Goal: Complete application form: Complete application form

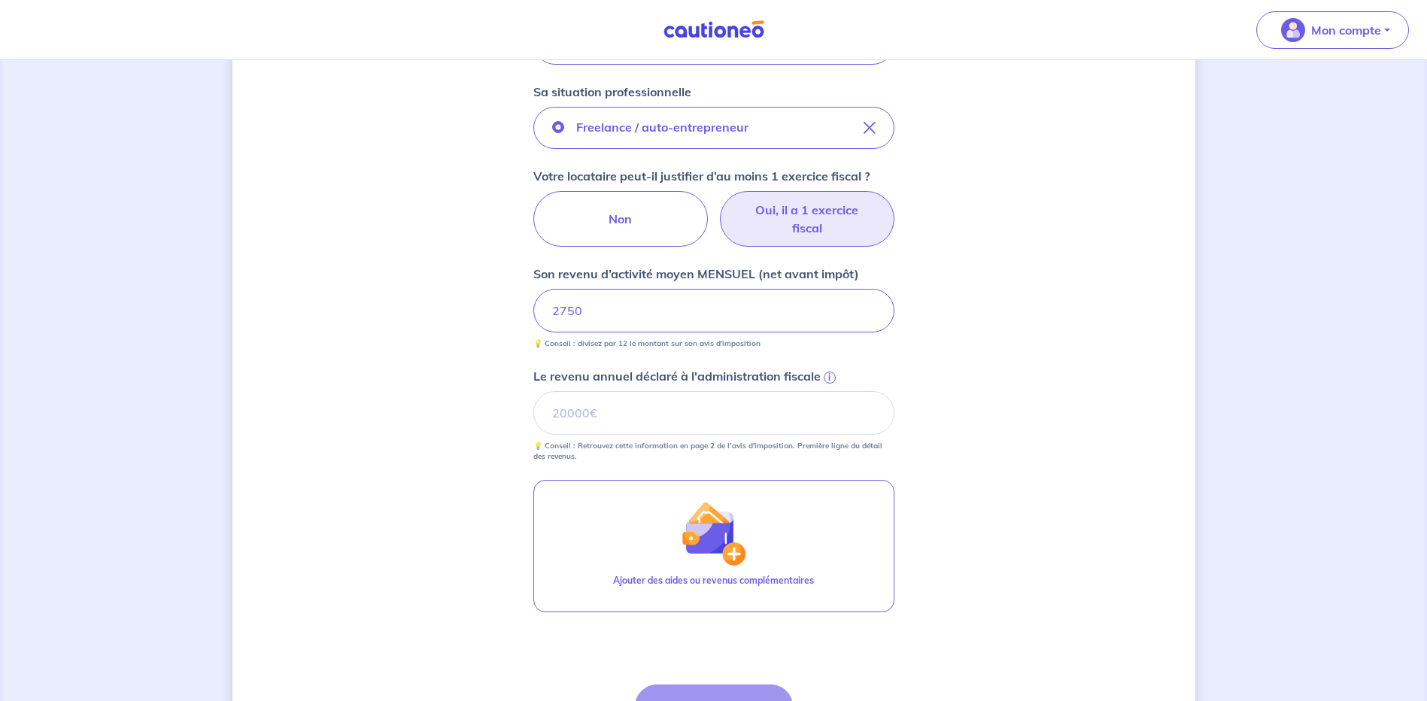
scroll to position [496, 0]
click at [586, 417] on input "Le revenu annuel déclaré à l'administration fiscale i" at bounding box center [713, 412] width 361 height 44
click at [830, 372] on span "i" at bounding box center [830, 377] width 12 height 12
click at [830, 390] on input "Le revenu annuel déclaré à l'administration fiscale i" at bounding box center [713, 412] width 361 height 44
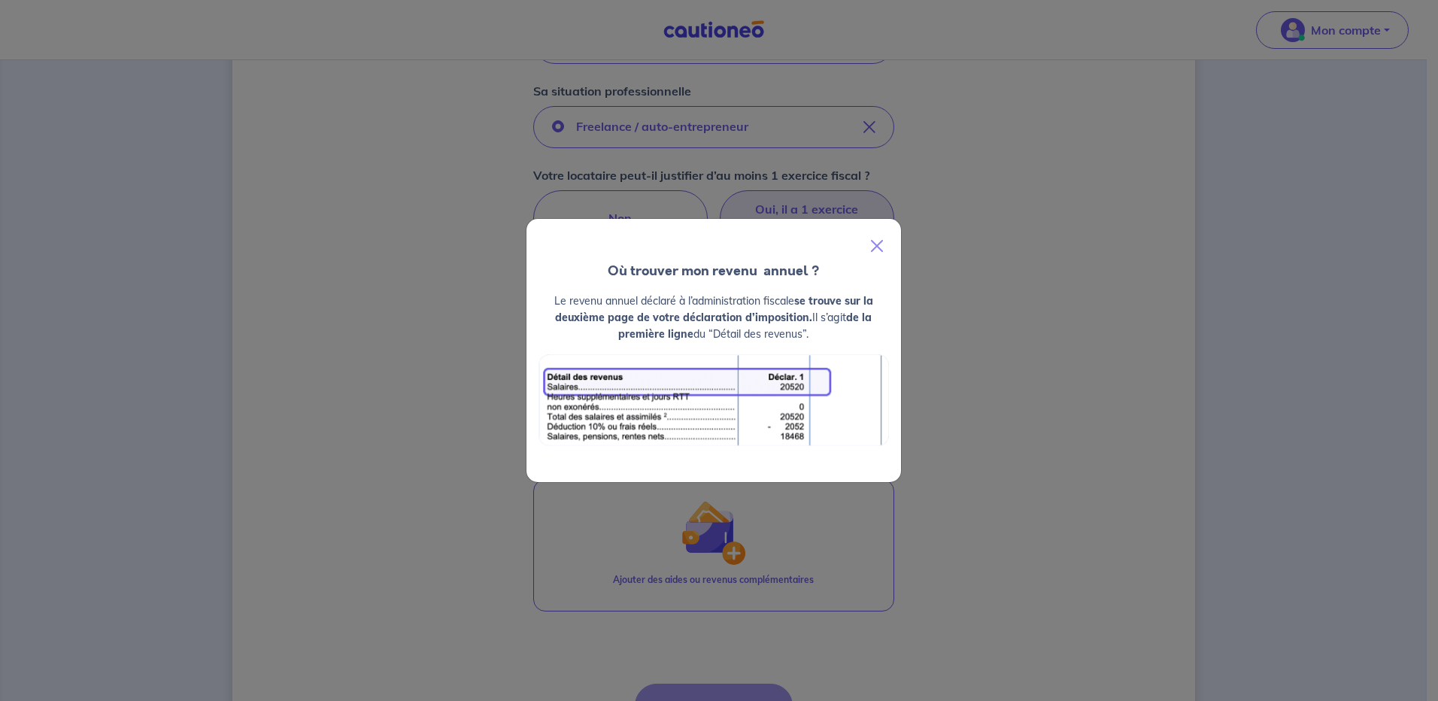
click at [1043, 354] on div "Où trouver mon revenu  annuel ? Le revenu annuel déclaré à l’administration fis…" at bounding box center [719, 350] width 1438 height 701
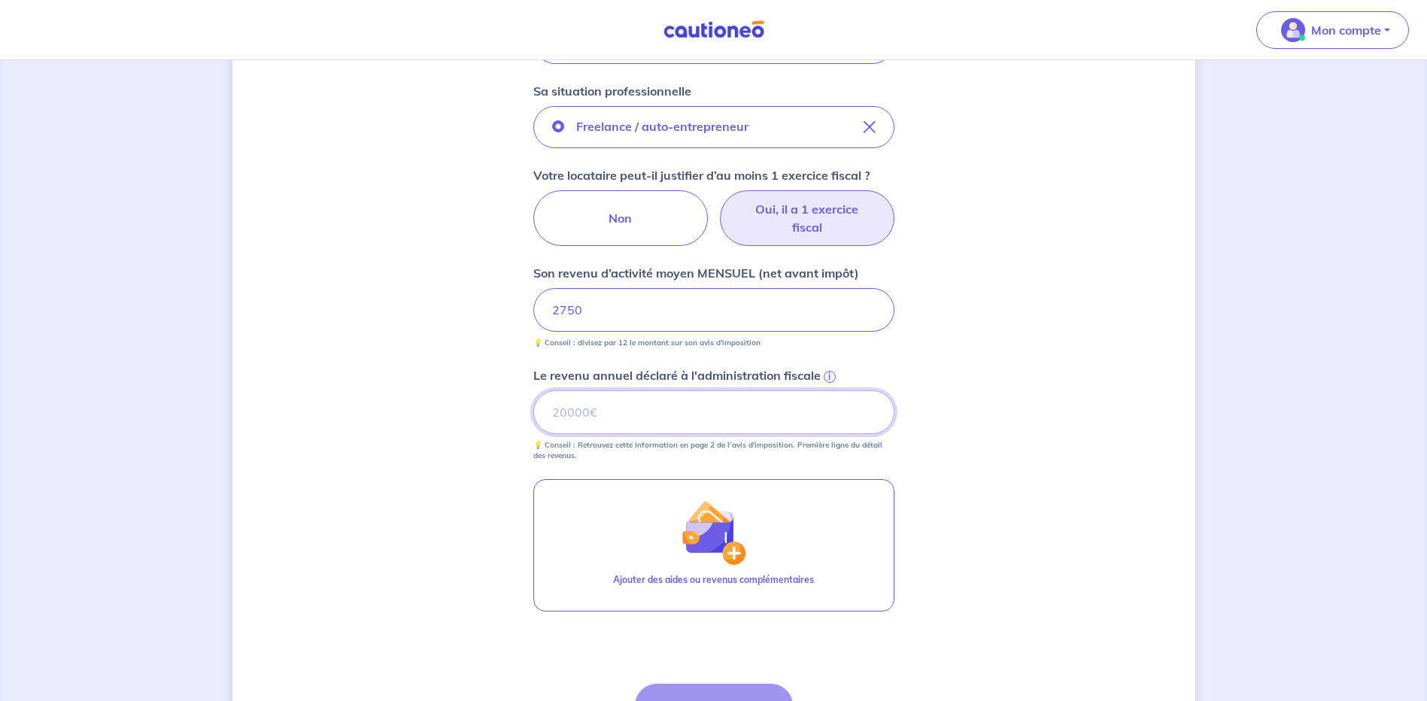
click at [572, 411] on input "Le revenu annuel déclaré à l'administration fiscale i" at bounding box center [713, 412] width 361 height 44
click at [826, 374] on span "i" at bounding box center [830, 377] width 12 height 12
click at [826, 390] on input "Le revenu annuel déclaré à l'administration fiscale i" at bounding box center [713, 412] width 361 height 44
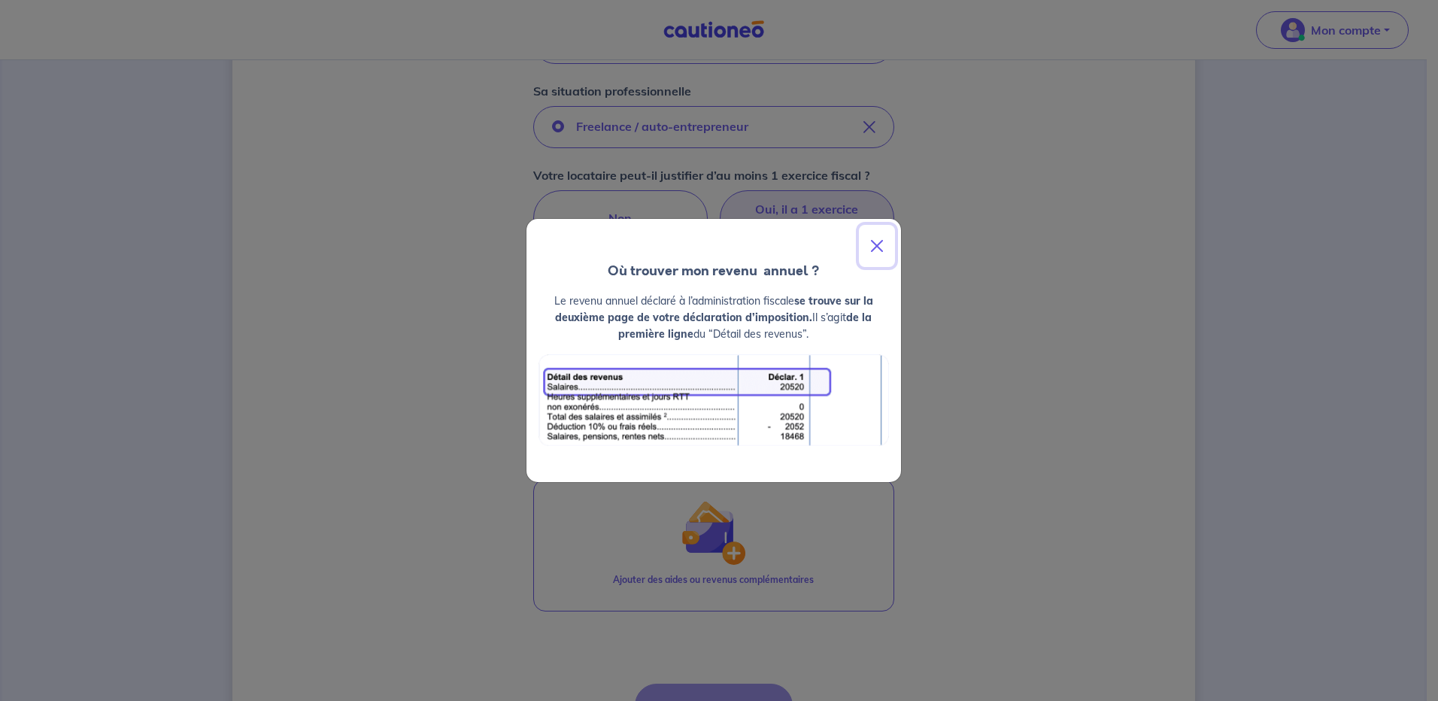
click at [876, 241] on button "Close" at bounding box center [877, 246] width 36 height 42
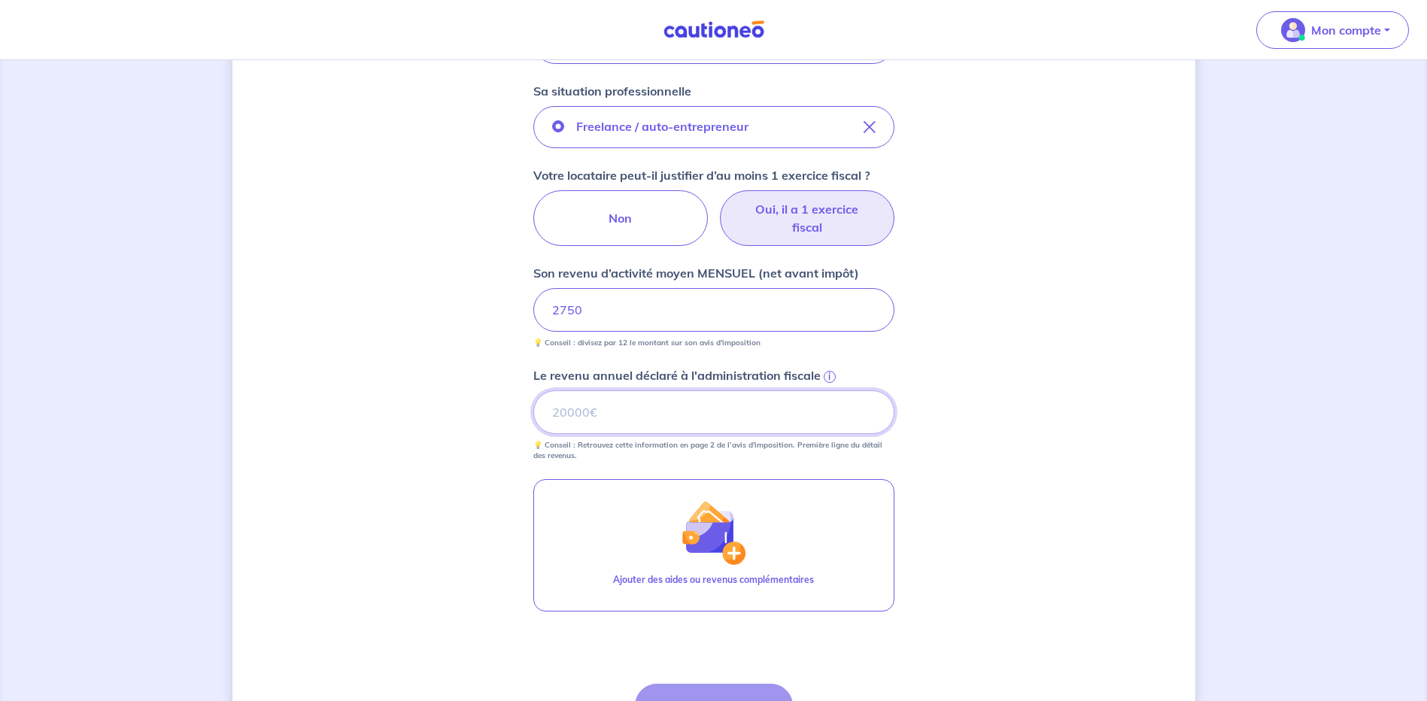
click at [596, 420] on input "Le revenu annuel déclaré à l'administration fiscale i" at bounding box center [713, 412] width 361 height 44
type input "31426"
click at [1048, 481] on div "Concernant vos locataires 💡 Pour info : nous acceptons les personnes seules, le…" at bounding box center [713, 210] width 963 height 1255
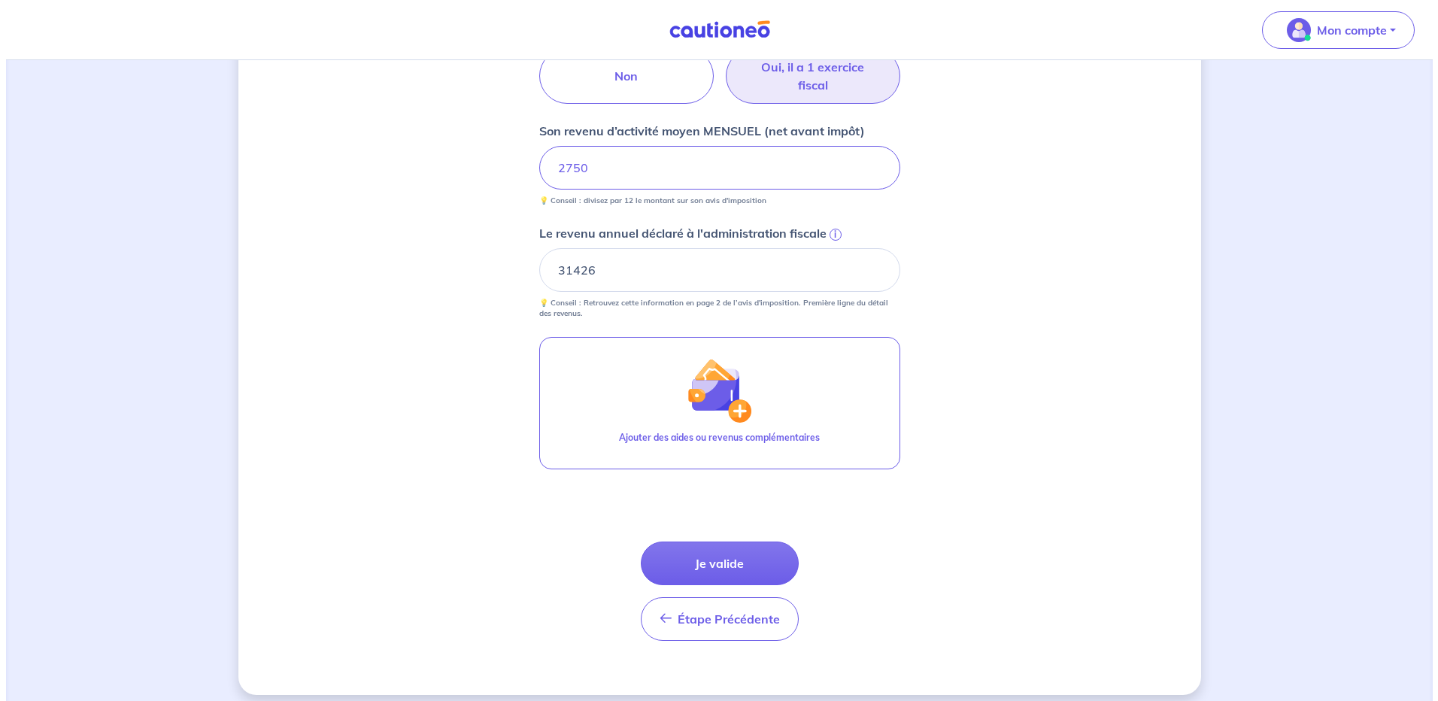
scroll to position [646, 0]
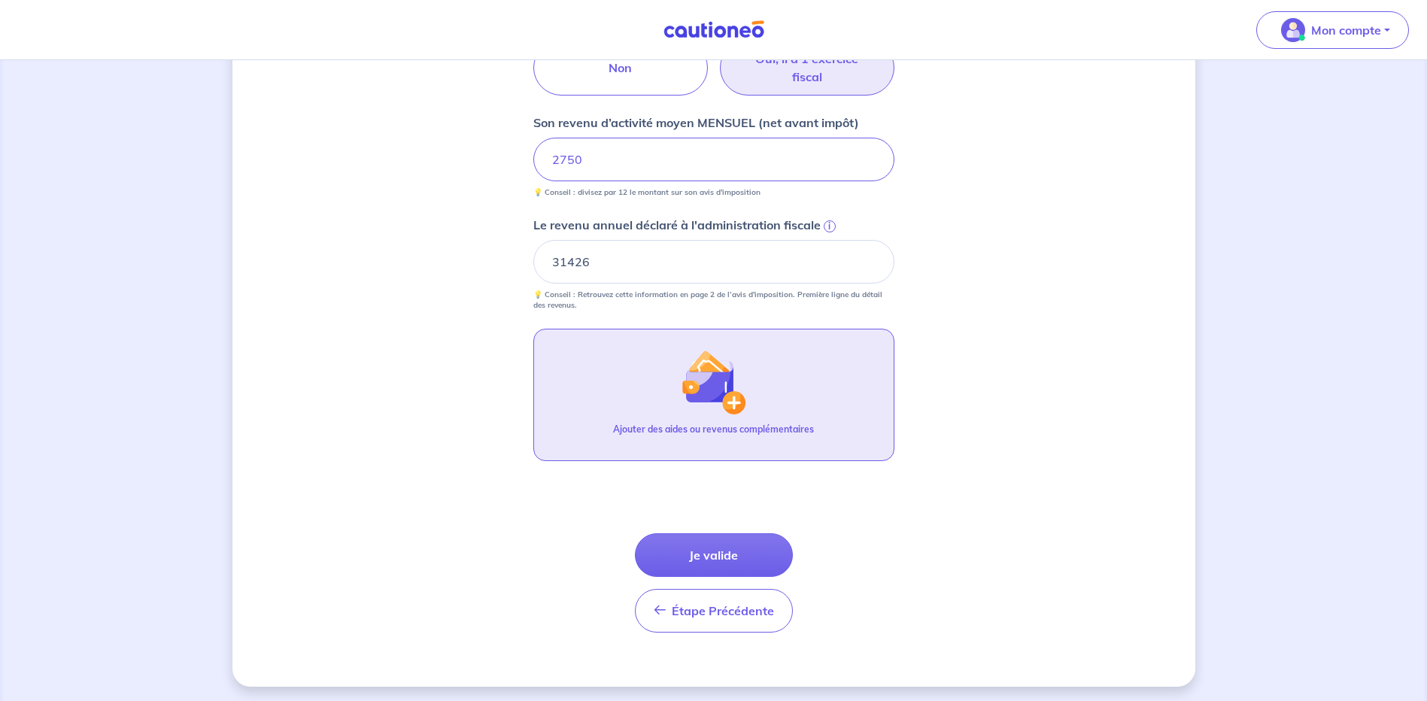
click at [638, 379] on button "Ajouter des aides ou revenus complémentaires" at bounding box center [713, 395] width 361 height 132
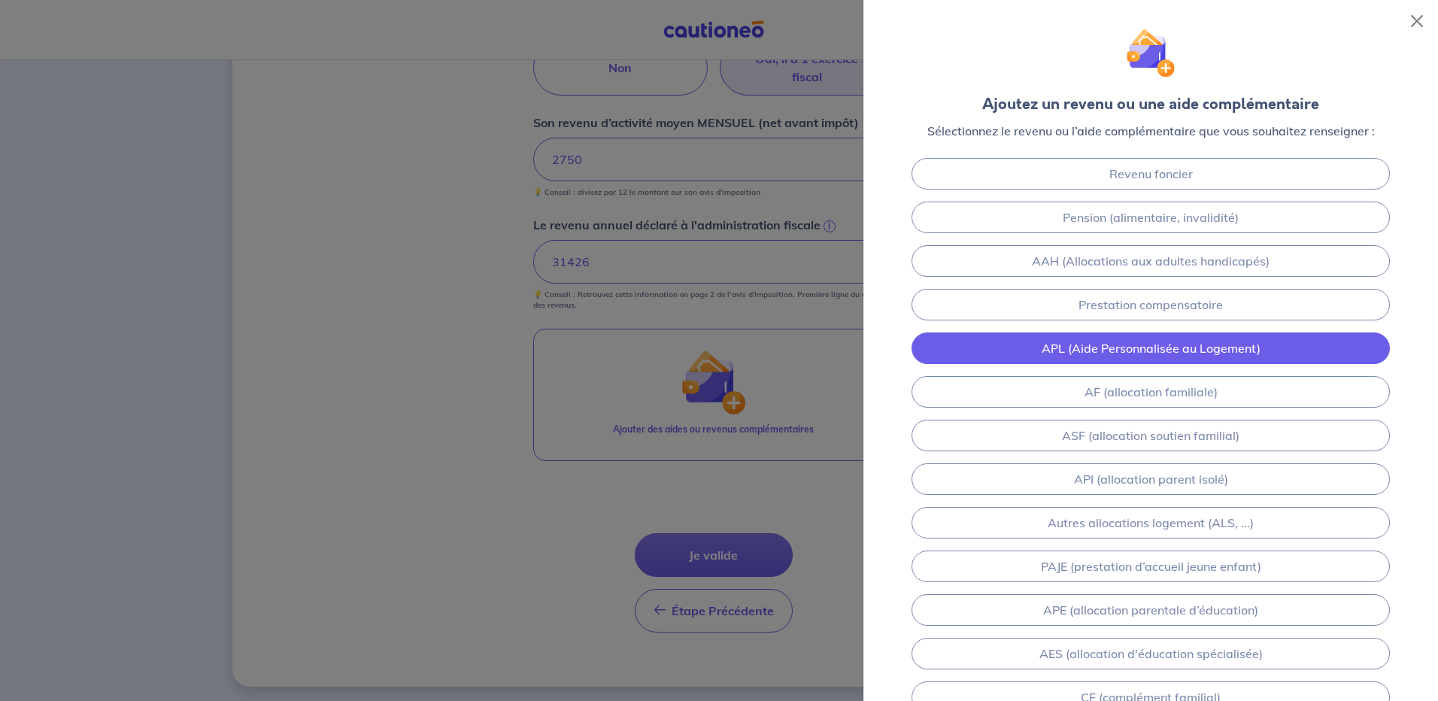
click at [1107, 357] on link "APL (Aide Personnalisée au Logement)" at bounding box center [1151, 348] width 478 height 32
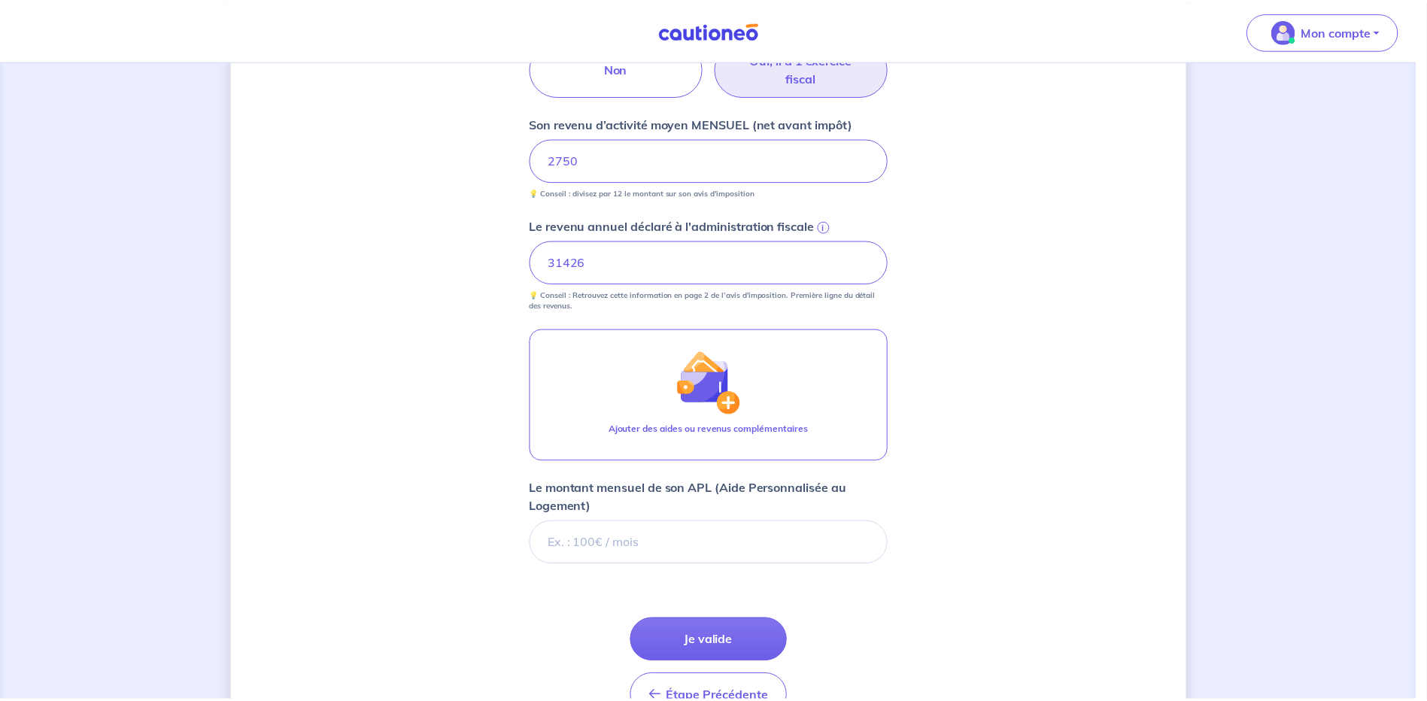
scroll to position [736, 0]
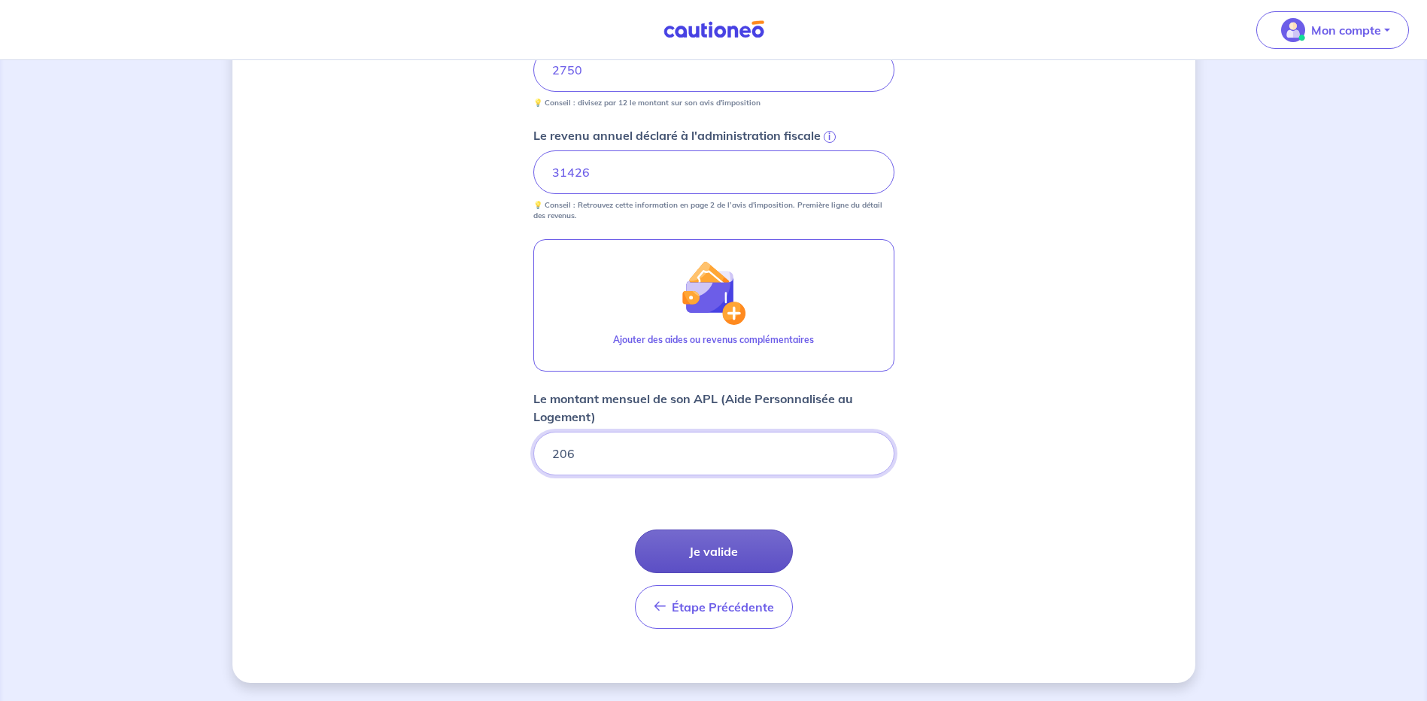
type input "206"
click at [707, 548] on button "Je valide" at bounding box center [714, 552] width 158 height 44
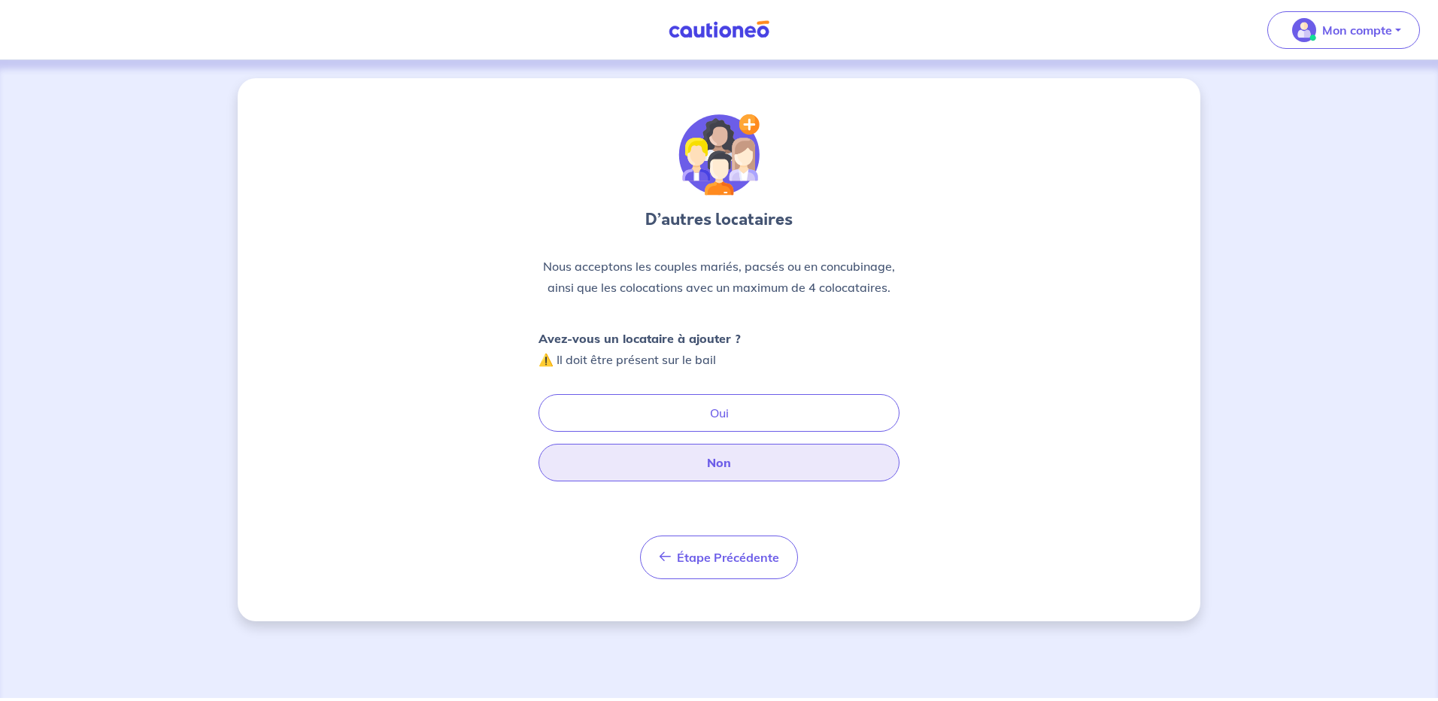
click at [697, 466] on button "Non" at bounding box center [719, 463] width 361 height 38
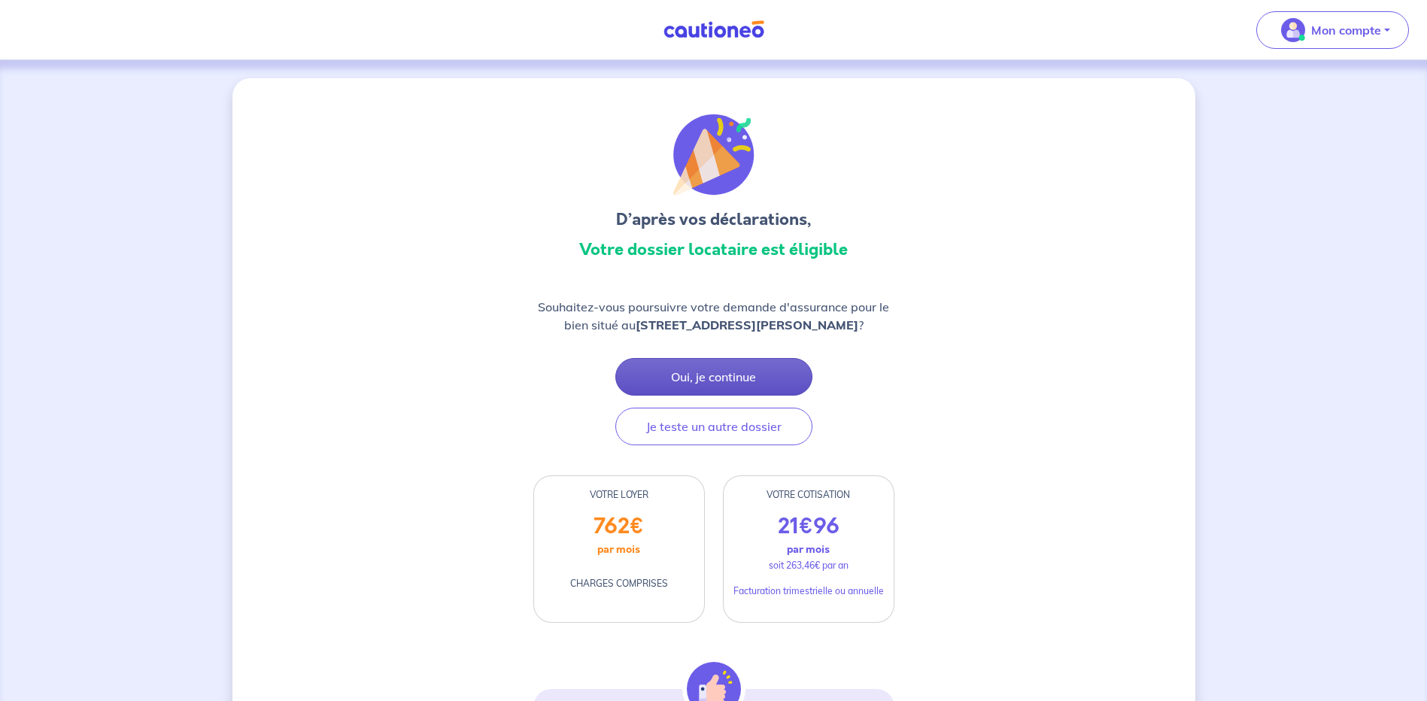
click at [680, 393] on button "Oui, je continue" at bounding box center [713, 377] width 197 height 38
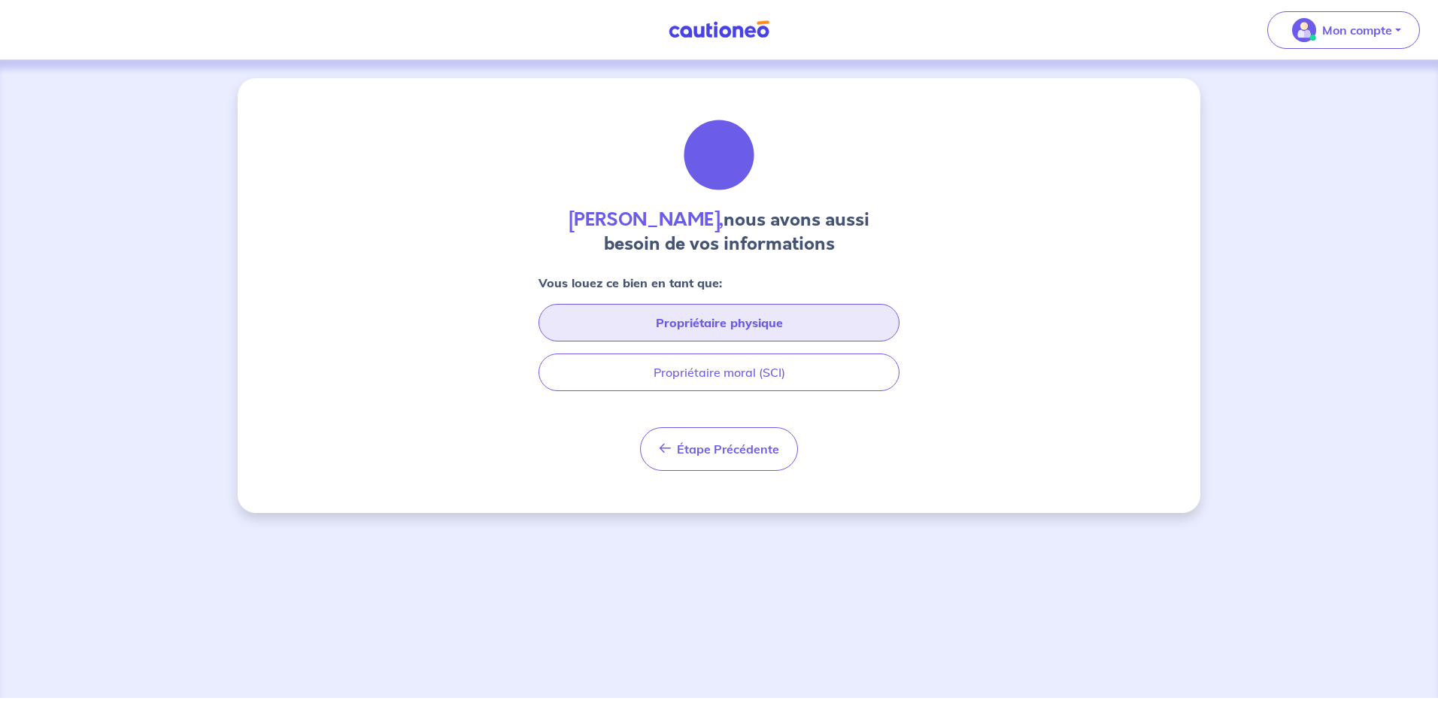
click at [678, 324] on button "Propriétaire physique" at bounding box center [719, 323] width 361 height 38
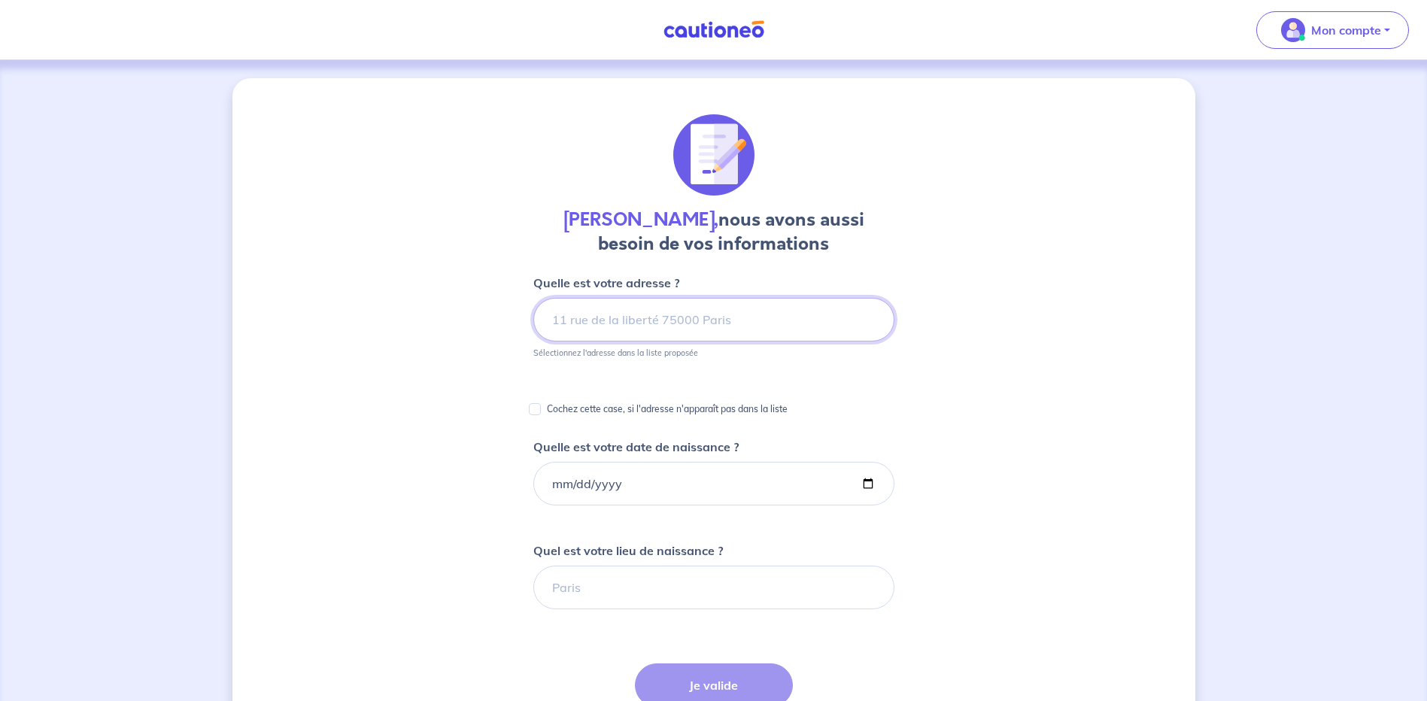
click at [633, 319] on input at bounding box center [713, 320] width 361 height 44
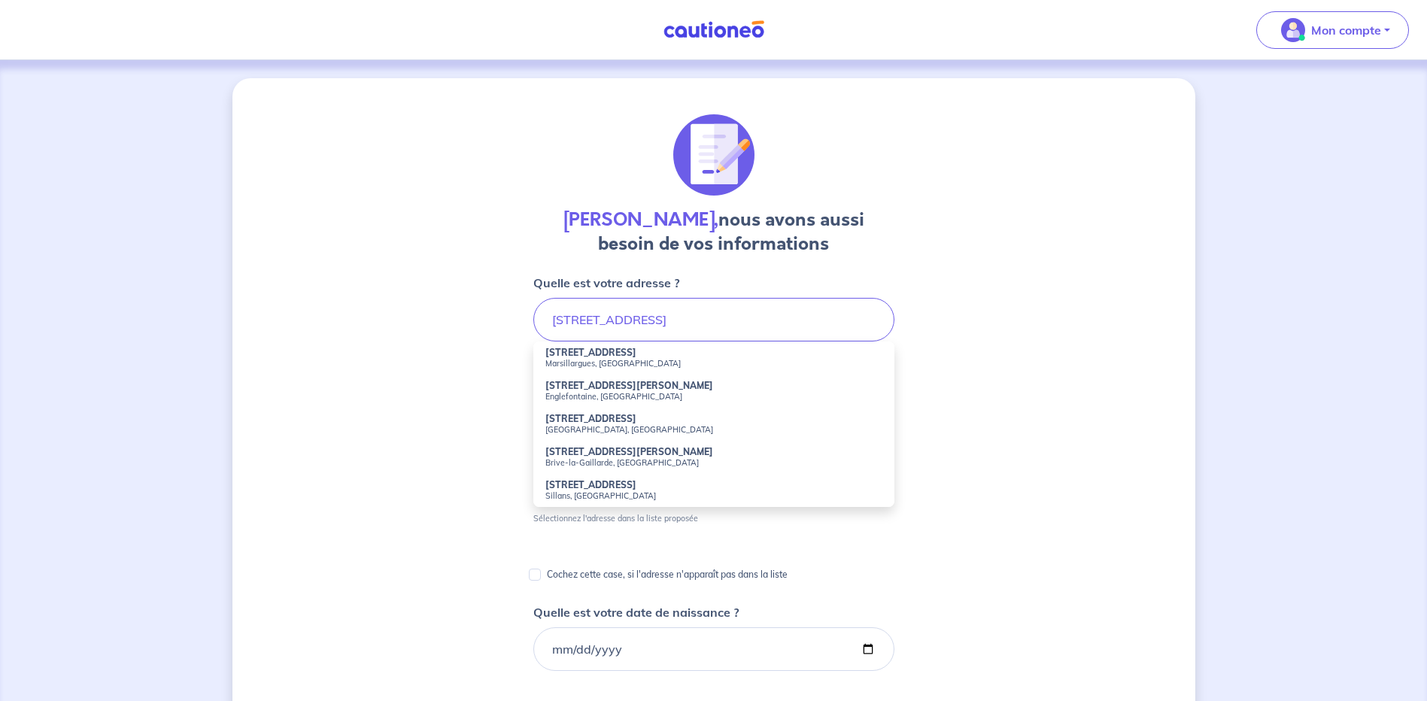
click at [578, 357] on strong "[STREET_ADDRESS]" at bounding box center [590, 352] width 91 height 11
type input "[STREET_ADDRESS]"
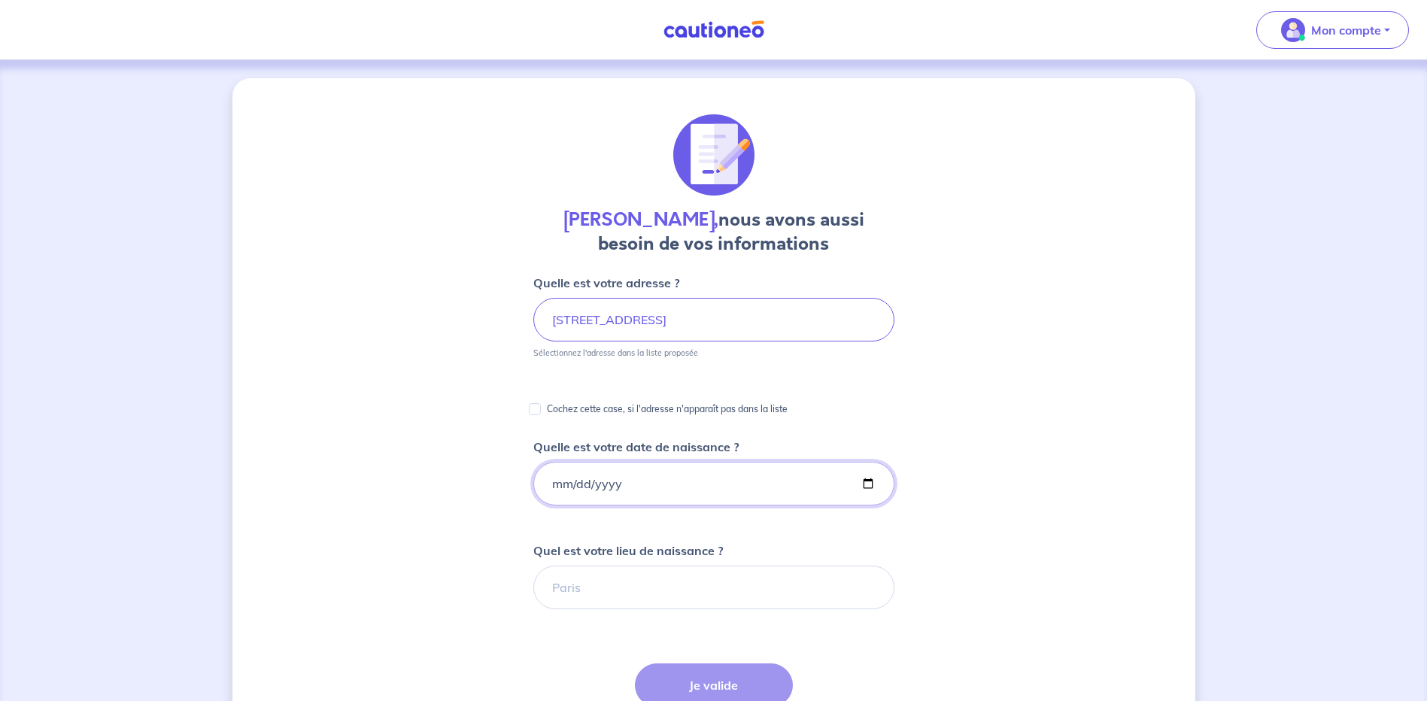
click at [659, 491] on input "Quelle est votre date de naissance ?" at bounding box center [713, 484] width 361 height 44
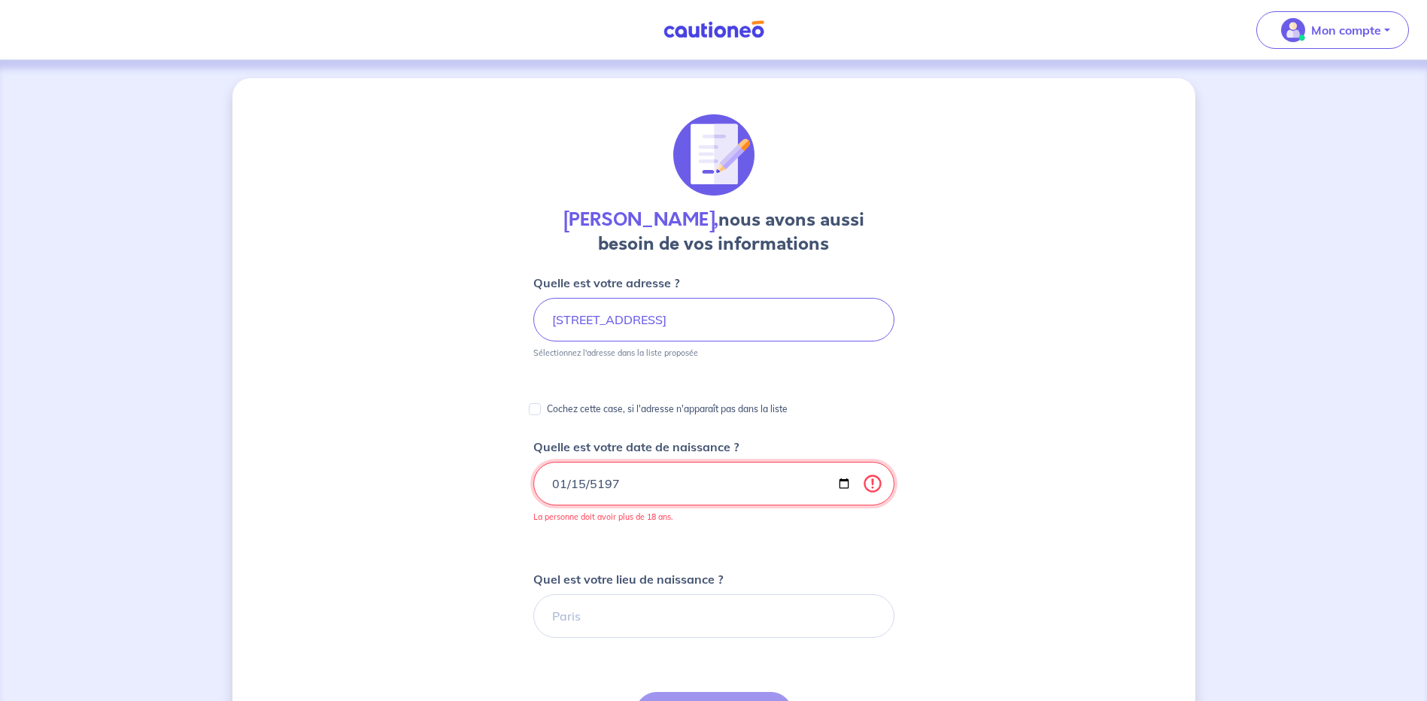
type input "[DATE]"
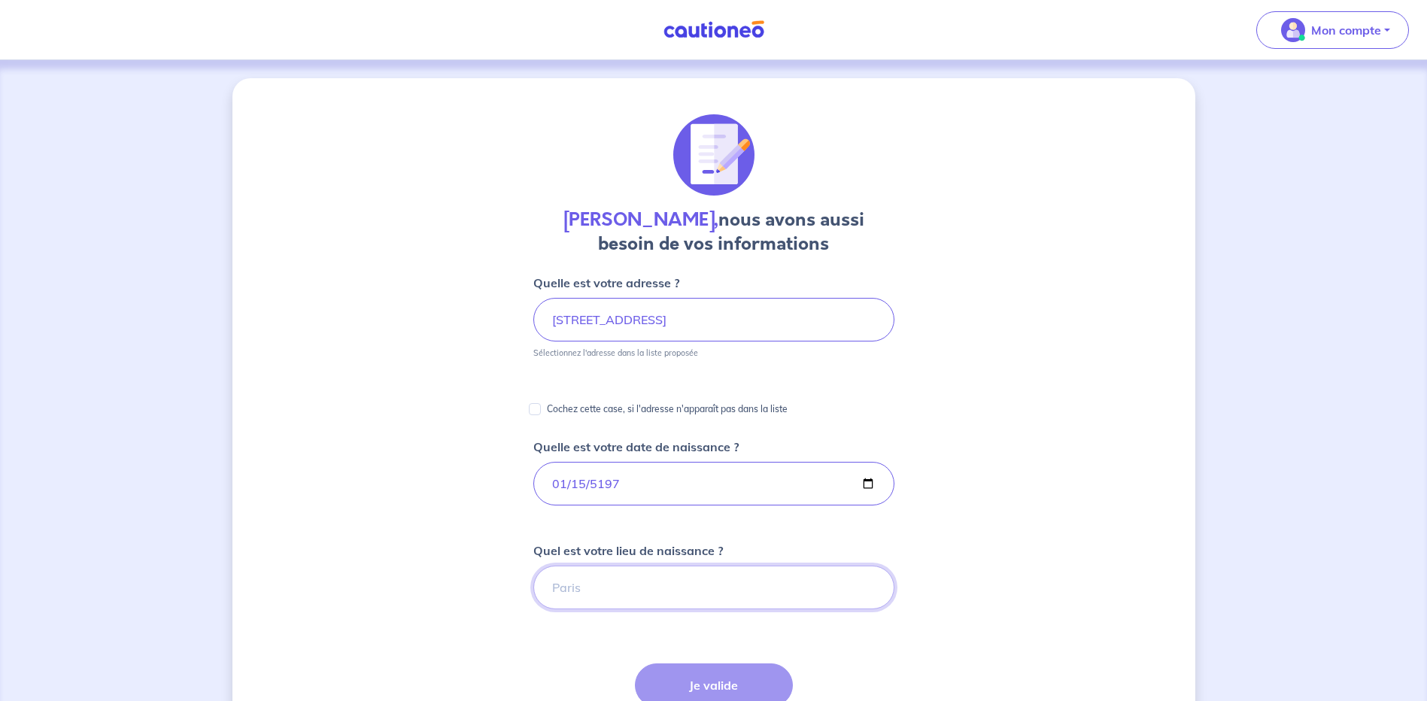
click at [606, 586] on input "Quel est votre lieu de naissance ?" at bounding box center [713, 588] width 361 height 44
type input "Besancon"
click at [720, 683] on button "Je valide" at bounding box center [714, 685] width 158 height 44
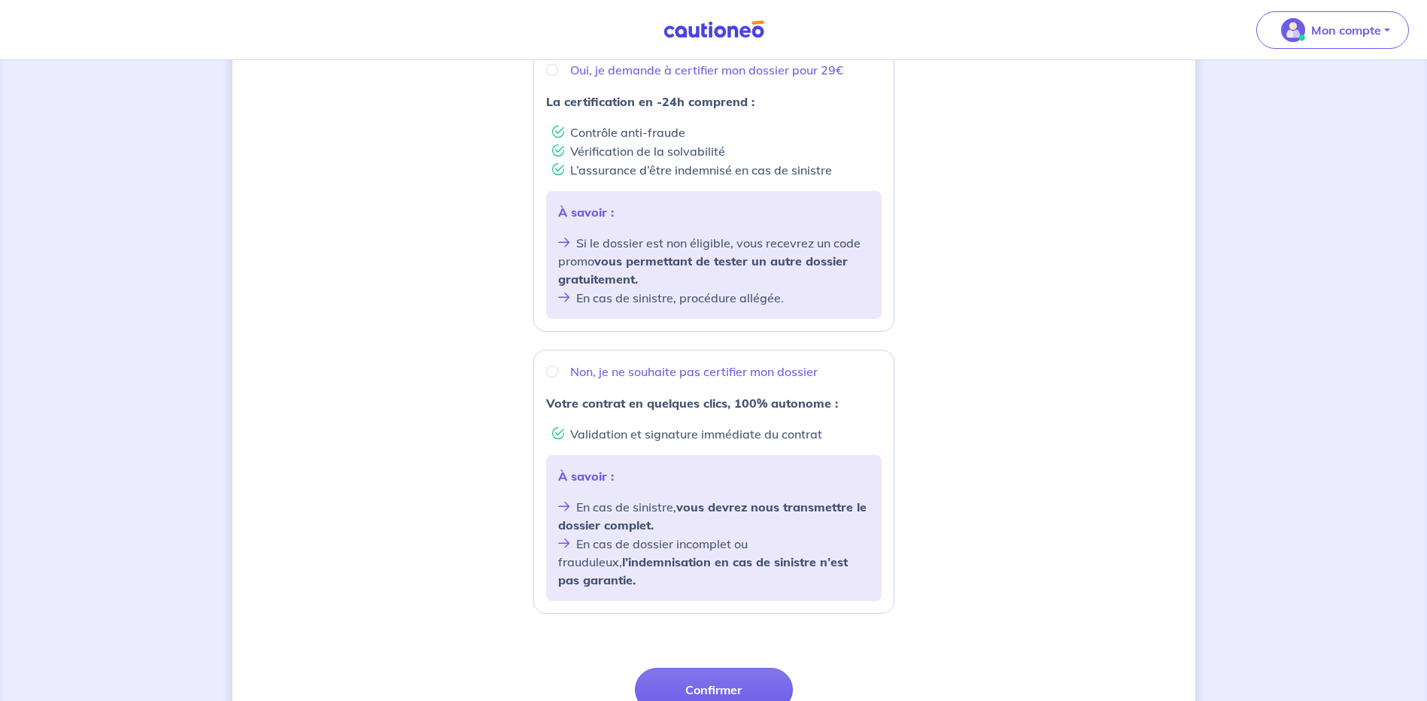
scroll to position [424, 0]
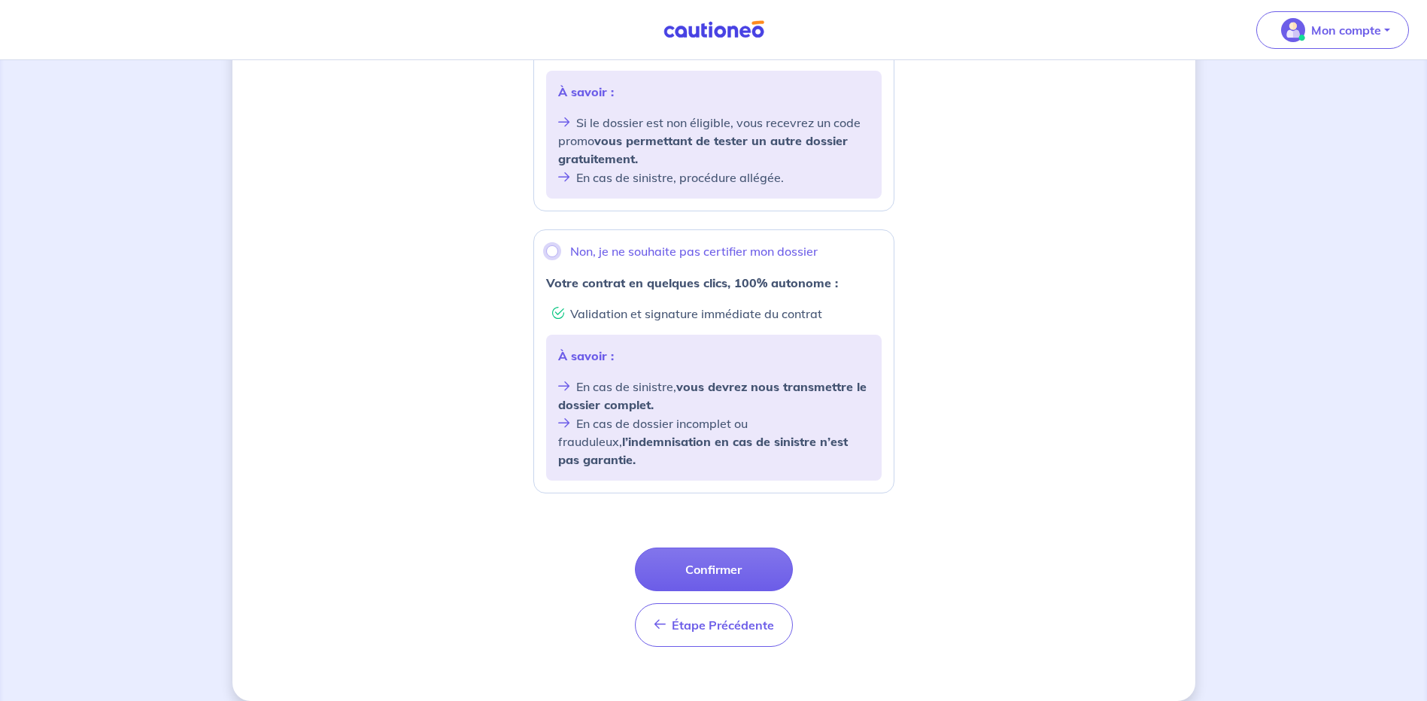
click at [552, 249] on input "Non, je ne souhaite pas certifier mon dossier" at bounding box center [552, 251] width 12 height 12
radio input "true"
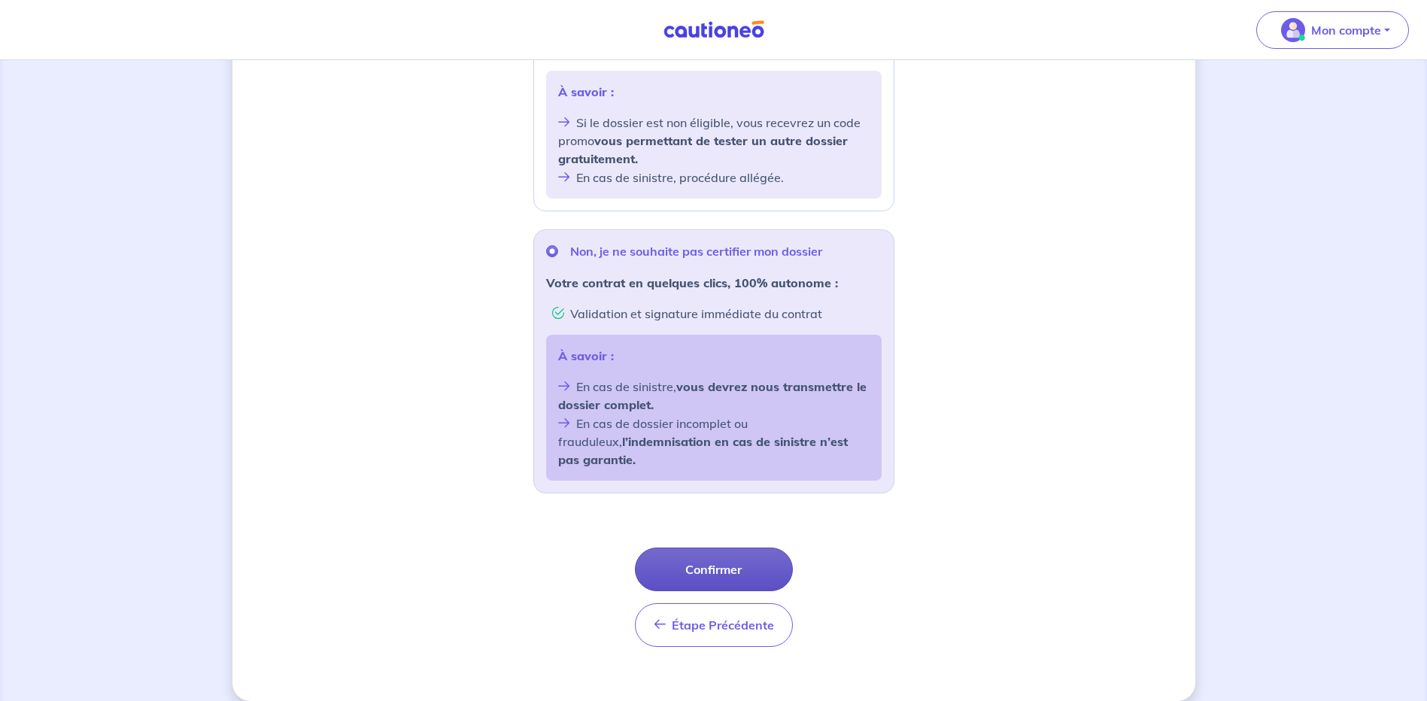
click at [723, 548] on button "Confirmer" at bounding box center [714, 570] width 158 height 44
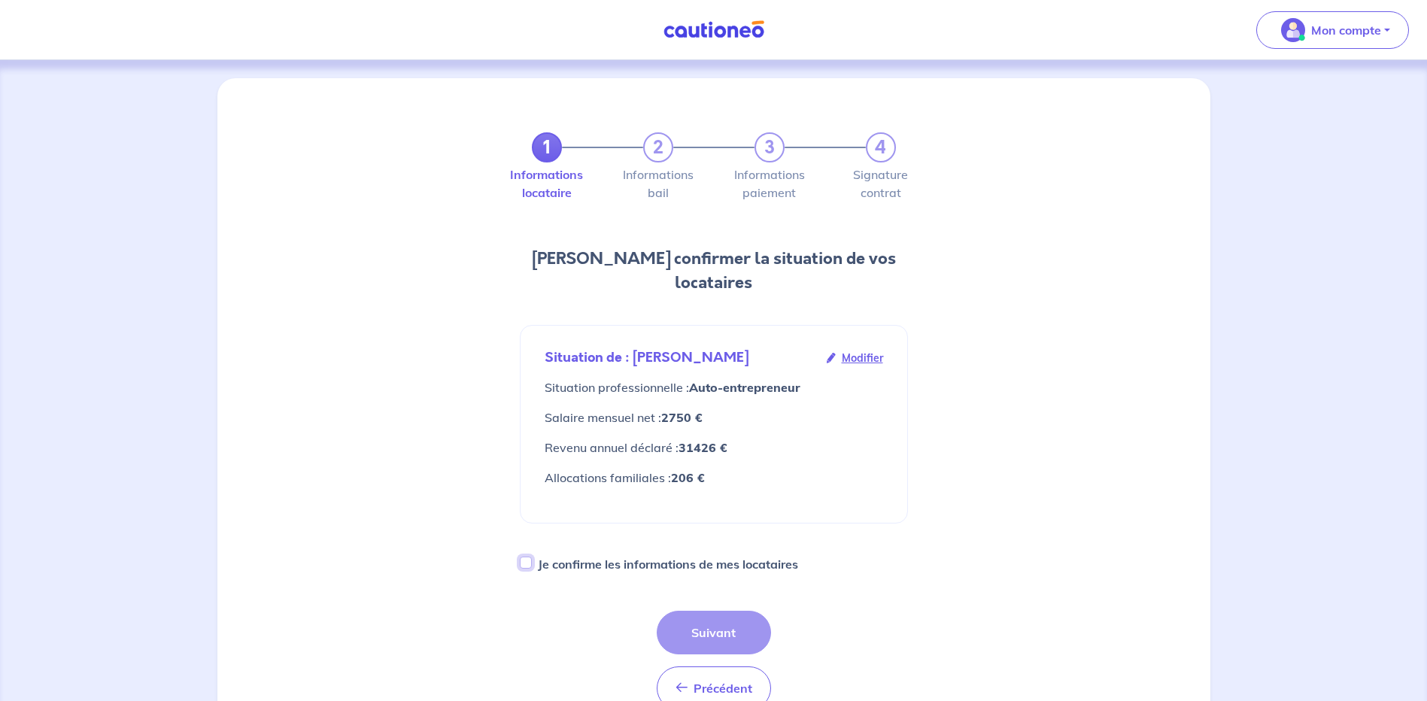
click at [523, 557] on input "Je confirme les informations de mes locataires" at bounding box center [526, 563] width 12 height 12
checkbox input "true"
click at [709, 611] on button "Suivant" at bounding box center [714, 633] width 114 height 44
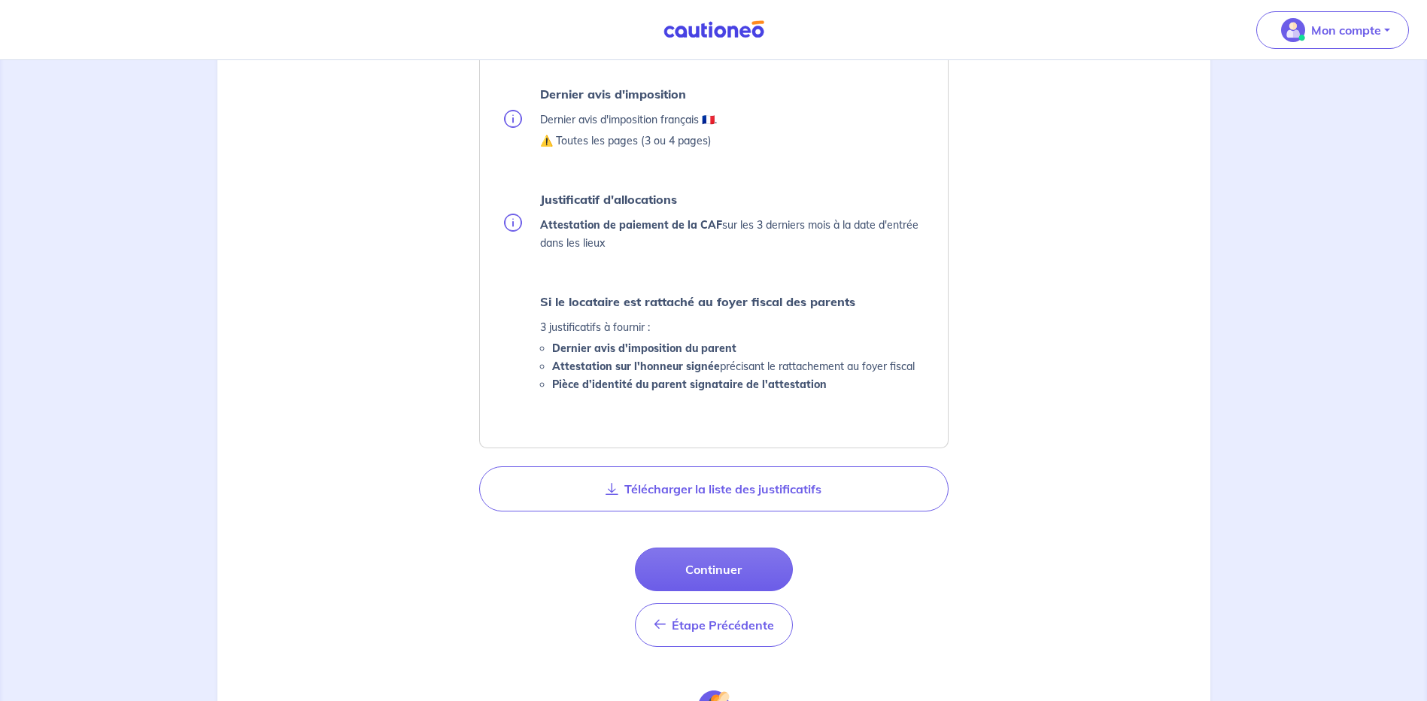
scroll to position [376, 0]
